Goal: Task Accomplishment & Management: Manage account settings

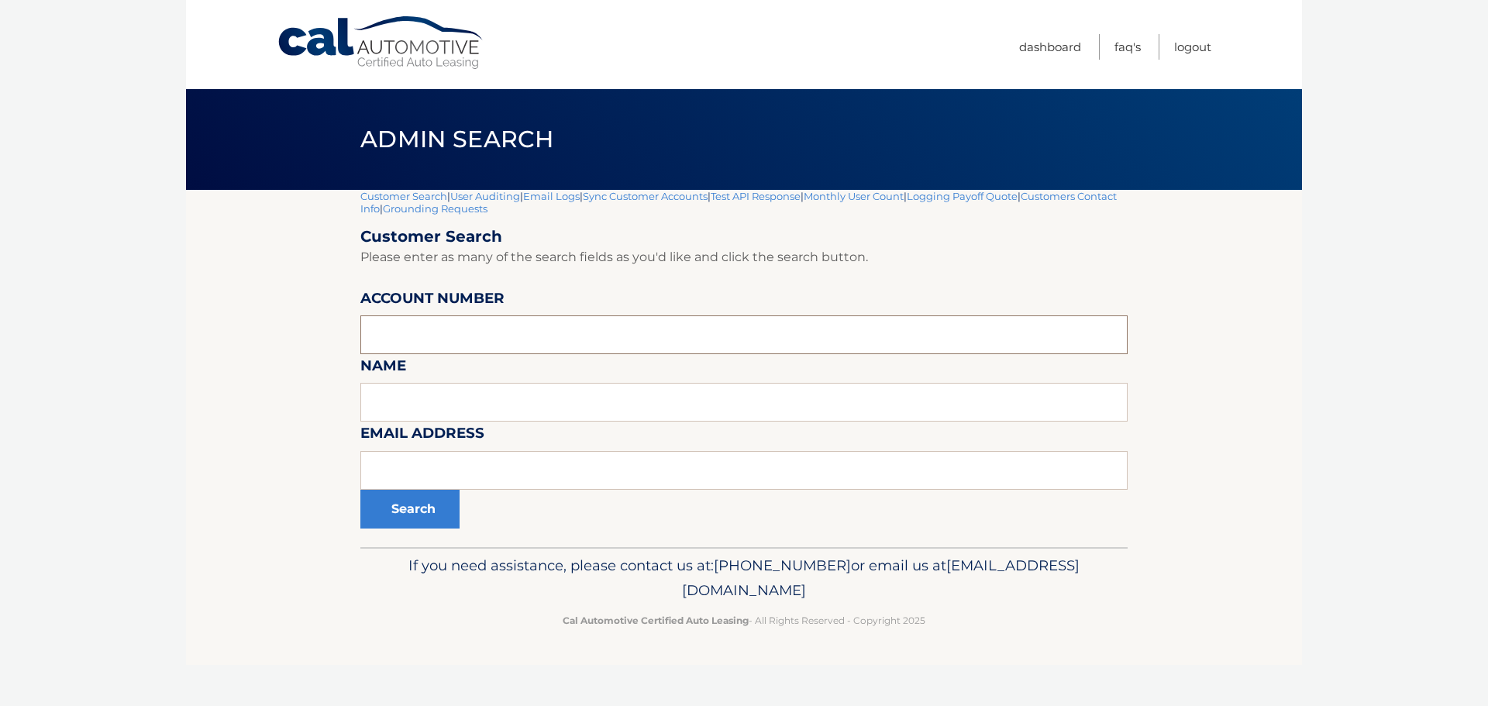
click at [449, 331] on input "text" at bounding box center [743, 334] width 767 height 39
type input "44455531075"
click at [408, 515] on button "Search" at bounding box center [409, 509] width 99 height 39
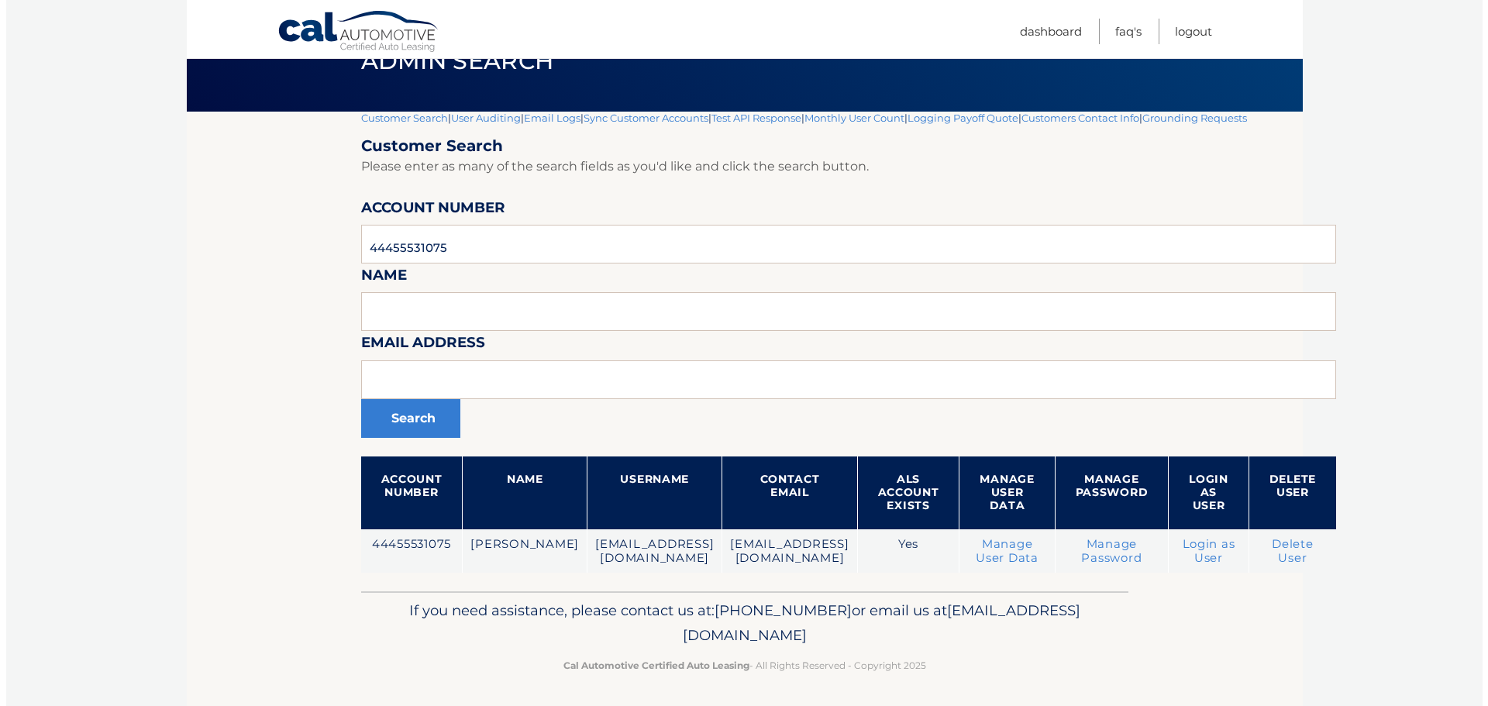
scroll to position [81, 0]
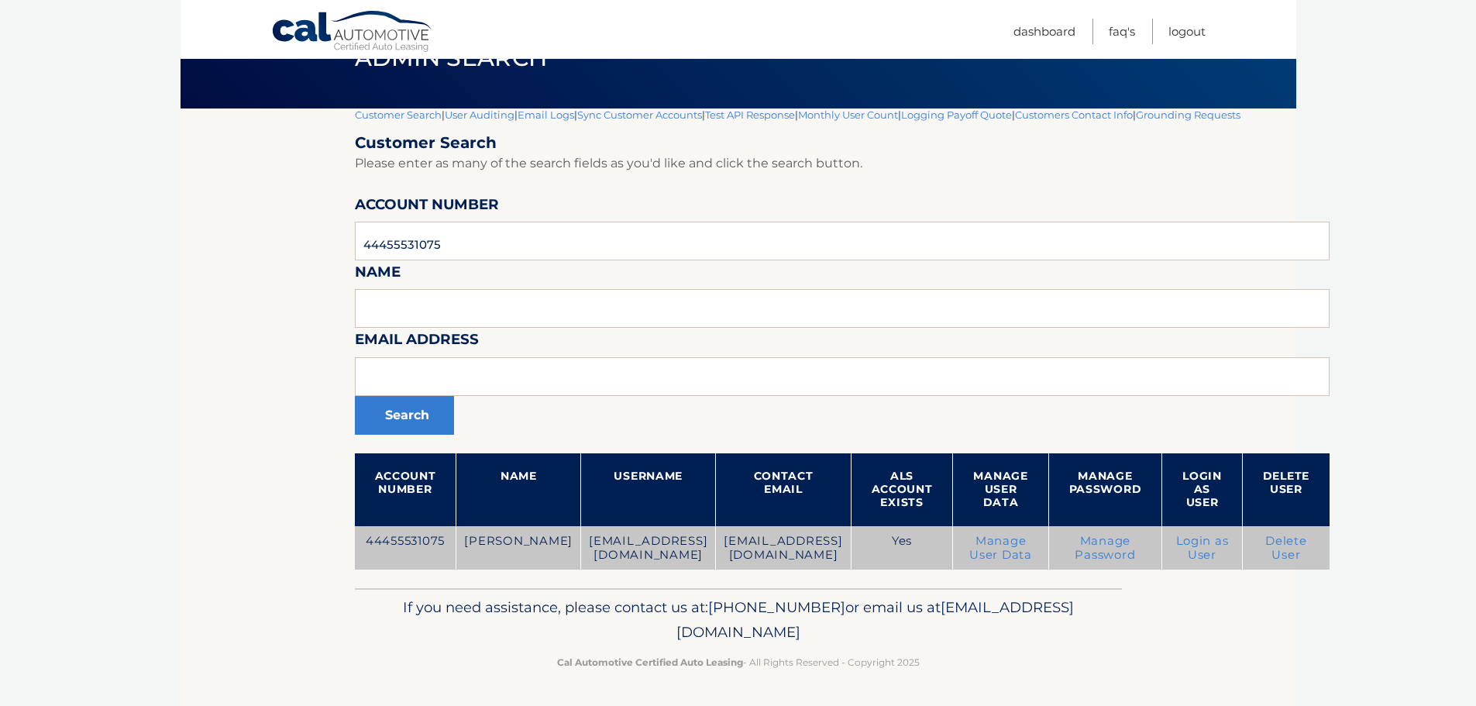
click at [1308, 543] on link "Delete User" at bounding box center [1287, 548] width 42 height 28
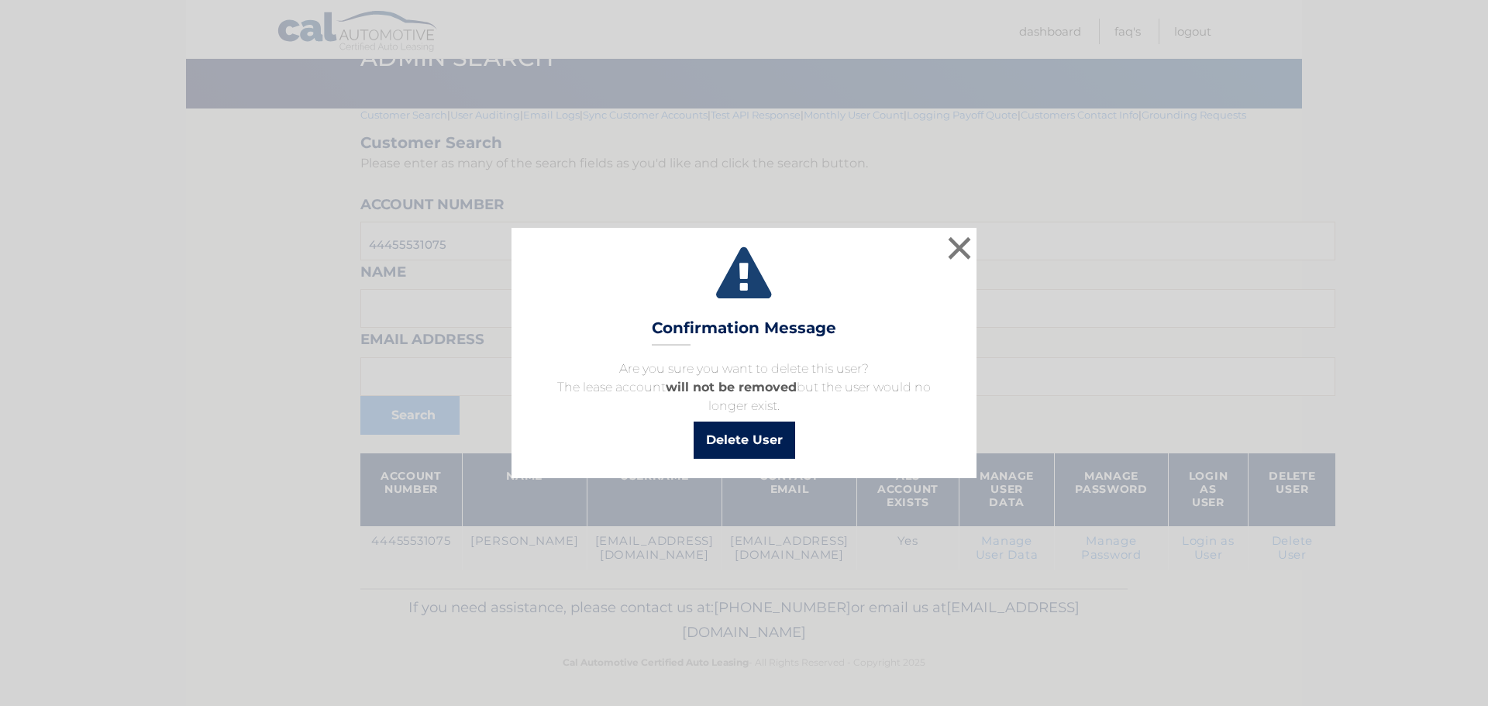
click at [733, 439] on button "Delete User" at bounding box center [745, 440] width 102 height 37
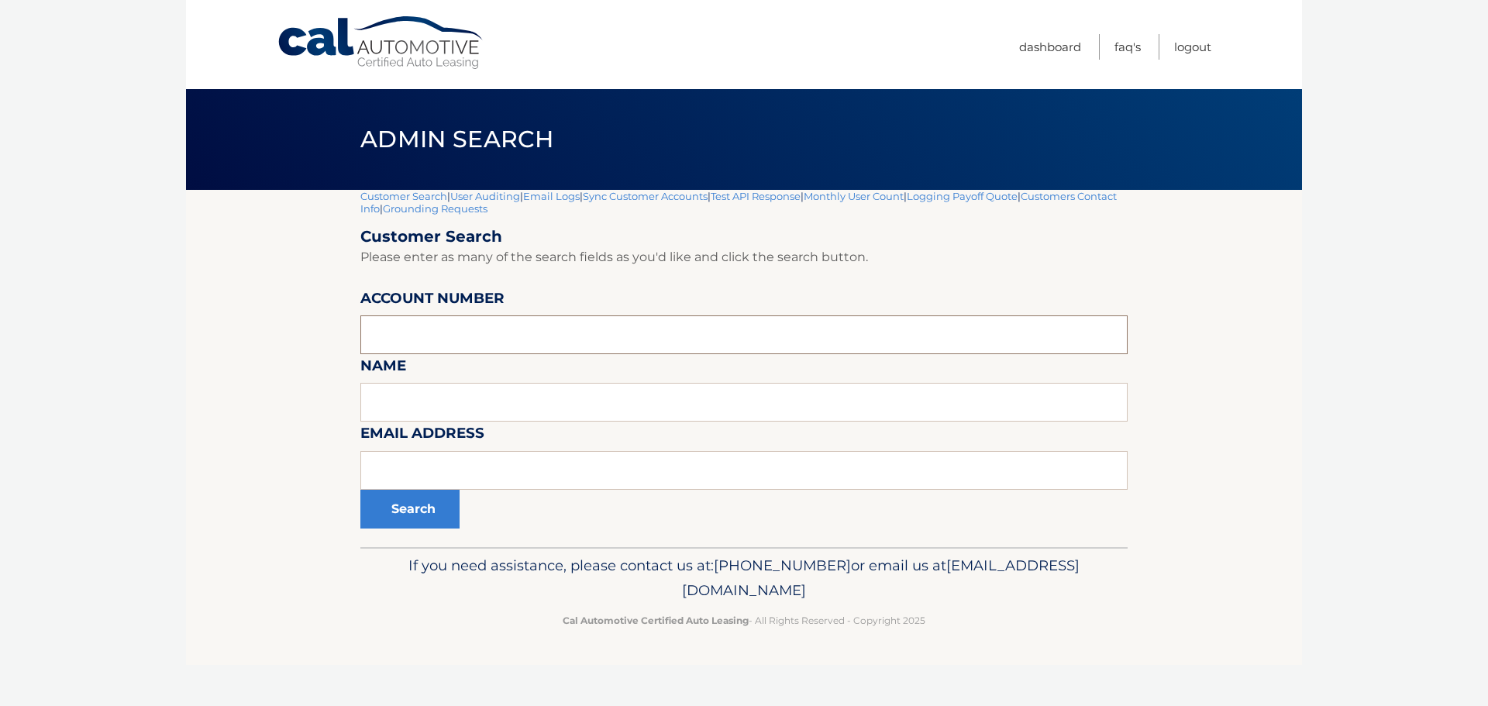
paste input "44456026327"
type input "44456026327"
click at [409, 519] on button "Search" at bounding box center [409, 509] width 99 height 39
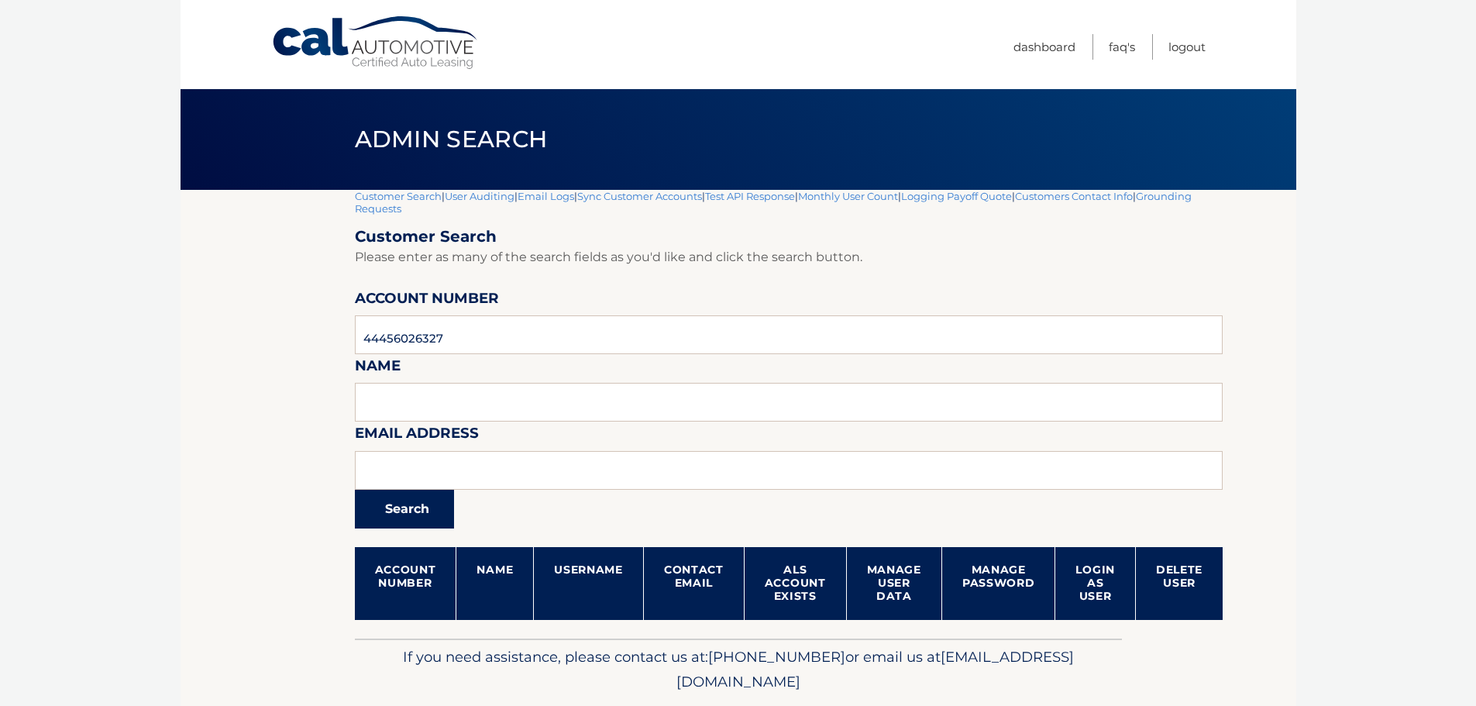
click at [412, 509] on button "Search" at bounding box center [404, 509] width 99 height 39
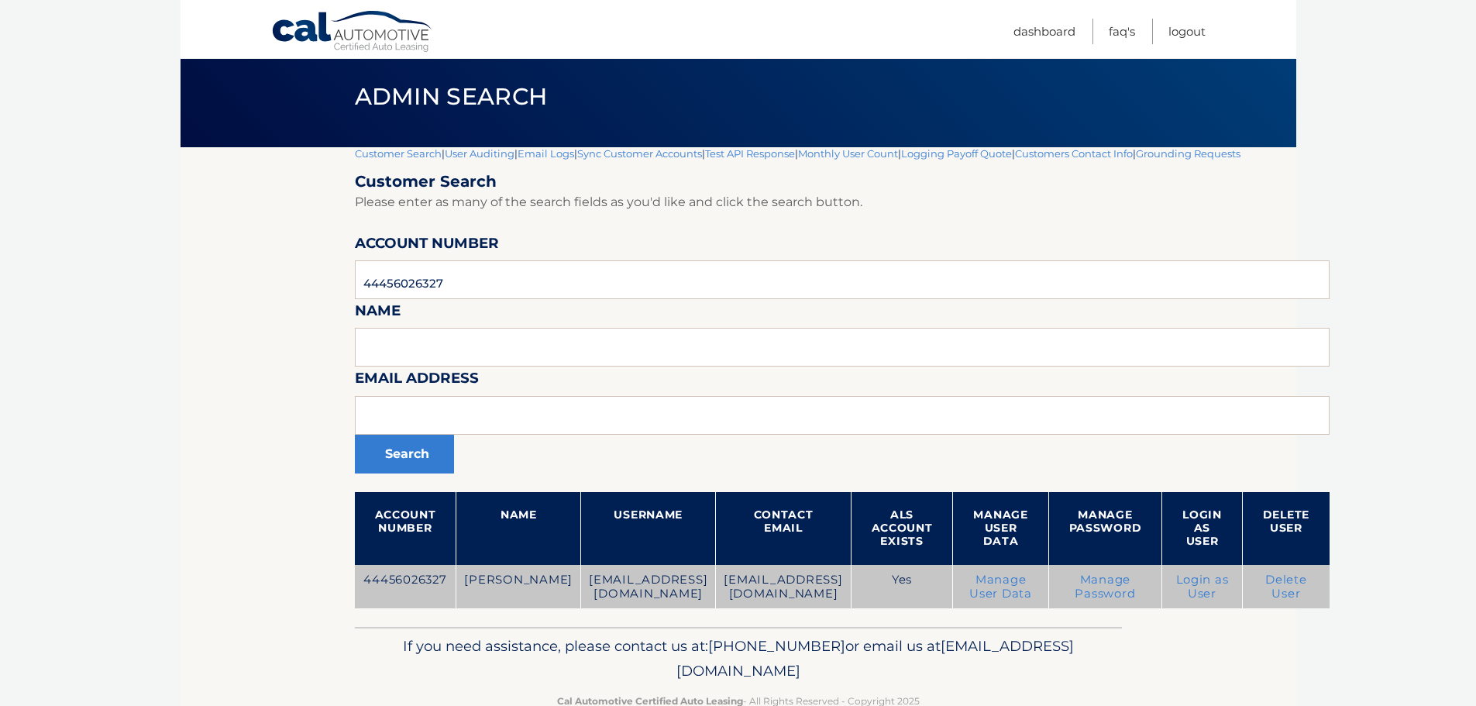
scroll to position [81, 0]
